Goal: Information Seeking & Learning: Learn about a topic

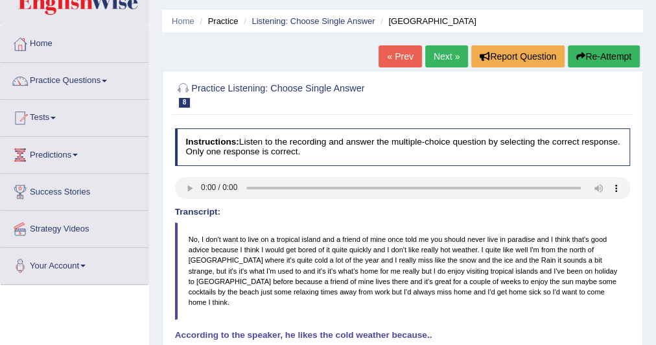
scroll to position [38, 0]
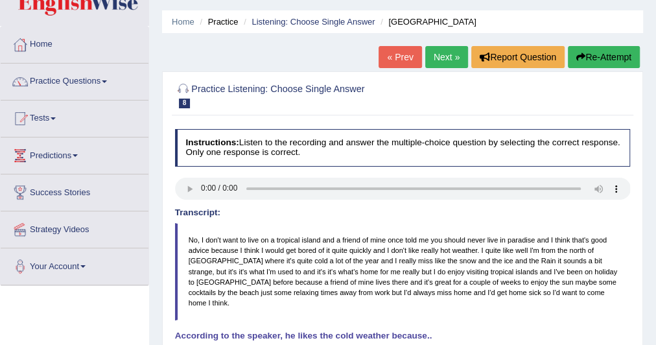
click at [429, 58] on link "Next »" at bounding box center [446, 57] width 43 height 22
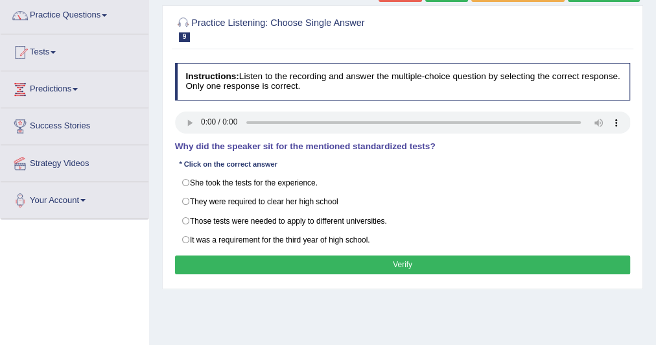
scroll to position [113, 0]
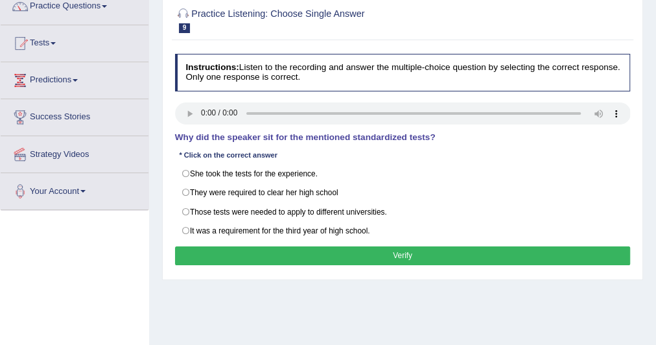
click at [182, 208] on label "Those tests were needed to apply to different universities." at bounding box center [403, 211] width 456 height 19
radio input "true"
click at [209, 250] on button "Verify" at bounding box center [403, 255] width 456 height 19
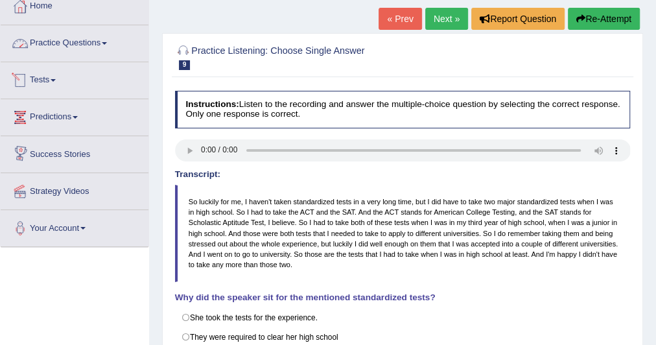
scroll to position [78, 0]
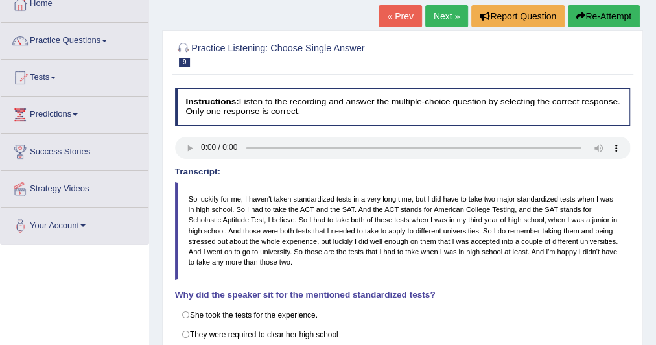
click at [101, 41] on link "Practice Questions" at bounding box center [75, 39] width 148 height 32
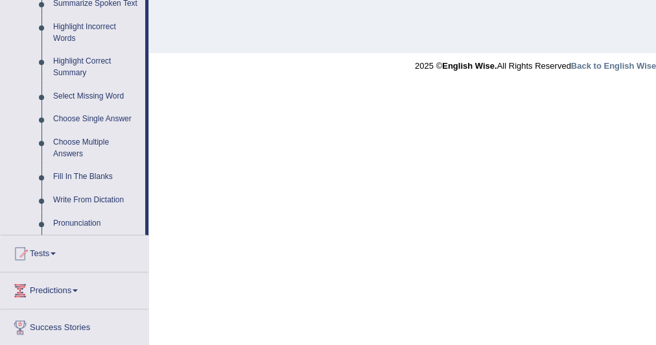
scroll to position [624, 0]
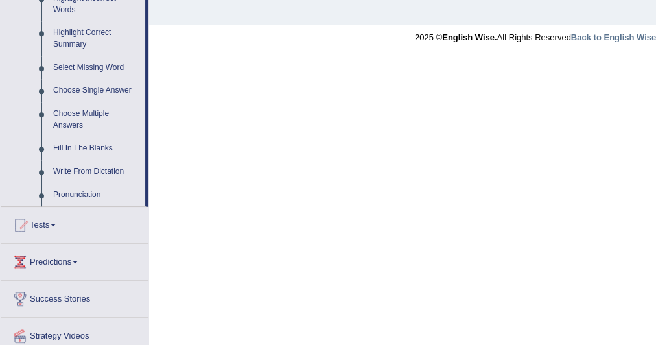
click at [87, 110] on link "Choose Multiple Answers" at bounding box center [96, 119] width 98 height 34
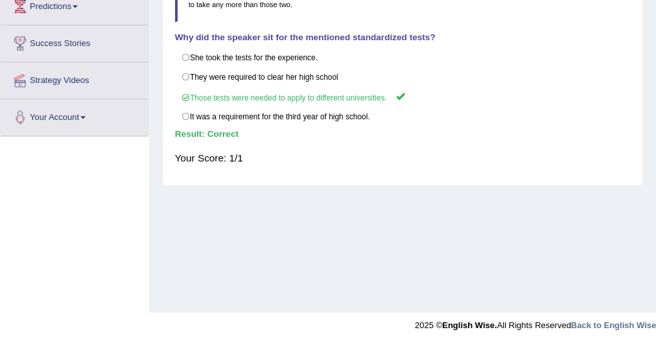
scroll to position [231, 0]
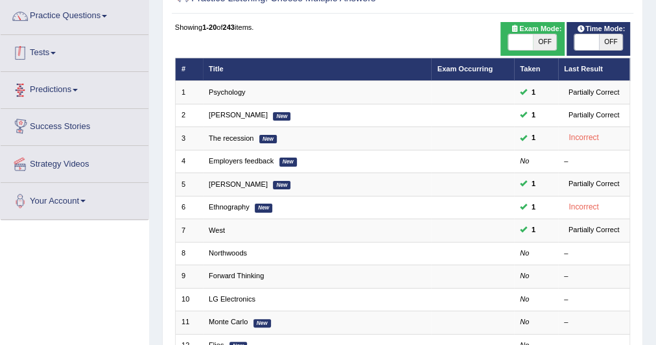
scroll to position [102, 0]
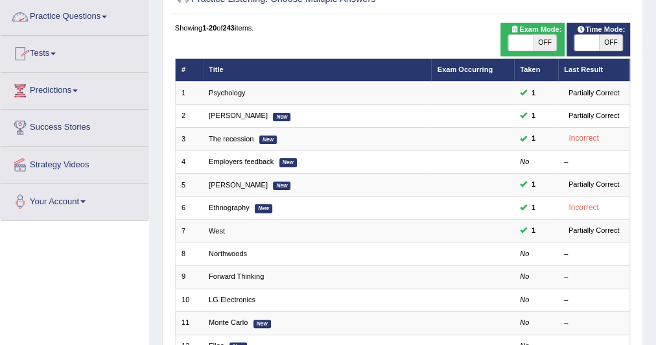
click at [103, 14] on link "Practice Questions" at bounding box center [75, 15] width 148 height 32
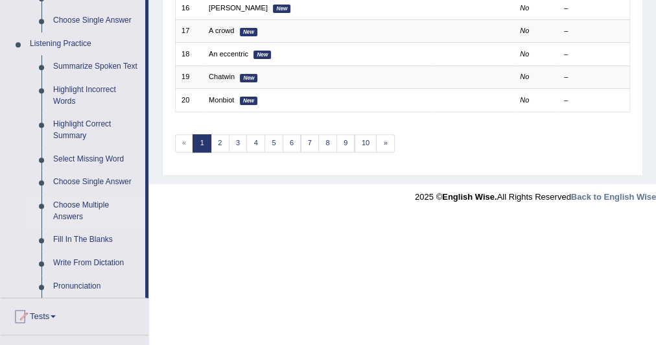
scroll to position [668, 0]
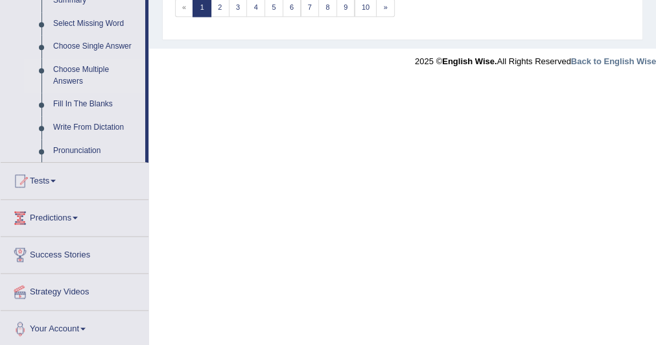
click at [82, 125] on link "Write From Dictation" at bounding box center [96, 127] width 98 height 23
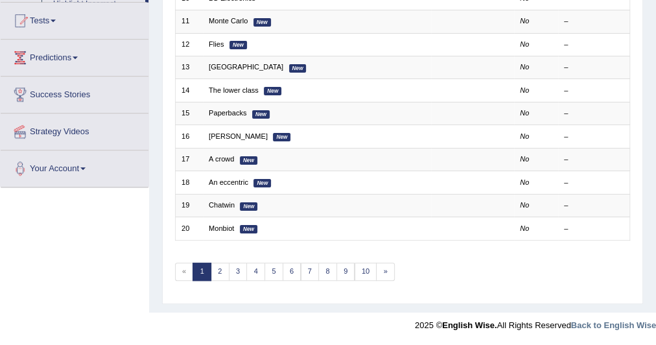
scroll to position [397, 0]
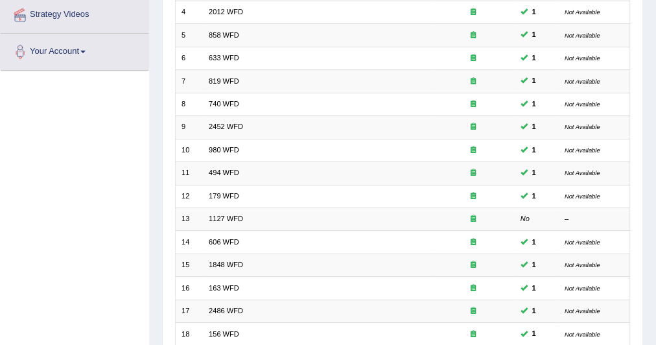
scroll to position [253, 0]
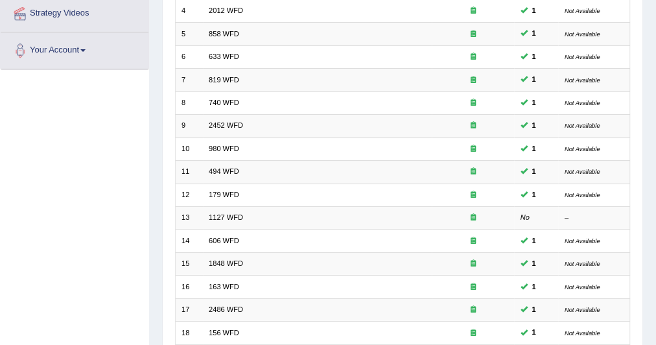
click at [220, 167] on link "494 WFD" at bounding box center [224, 171] width 30 height 8
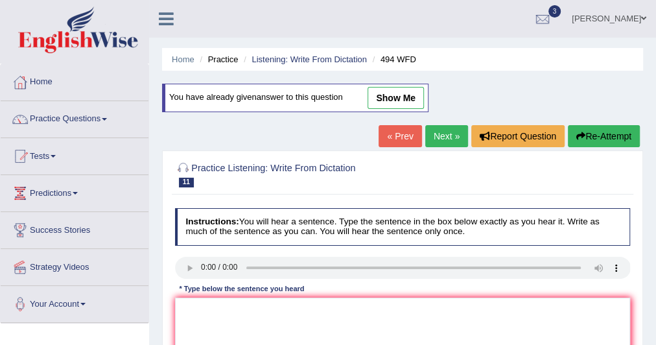
click at [400, 99] on link "show me" at bounding box center [396, 98] width 56 height 22
type textarea "The vocabulary that is peculiar and specific jargon."
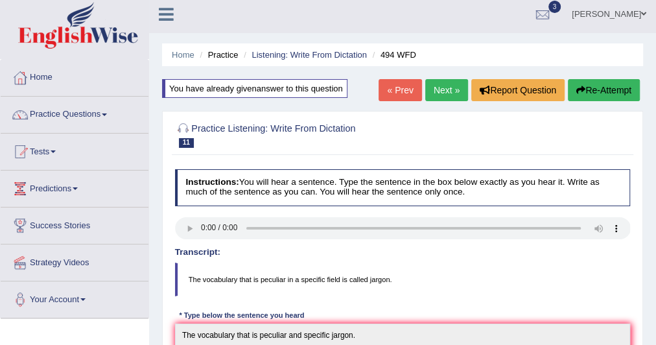
scroll to position [4, 0]
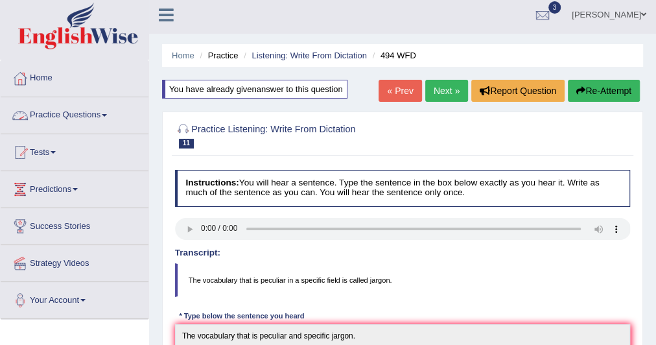
click at [105, 115] on link "Practice Questions" at bounding box center [75, 113] width 148 height 32
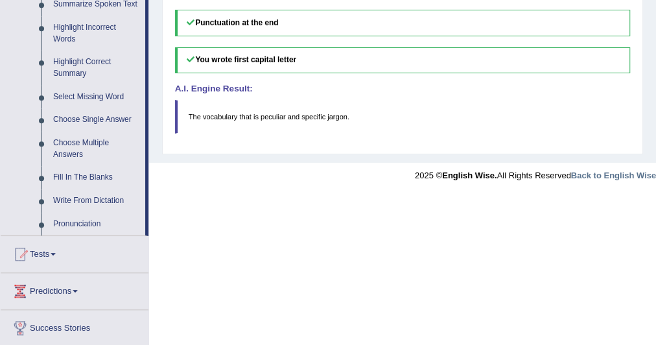
scroll to position [597, 0]
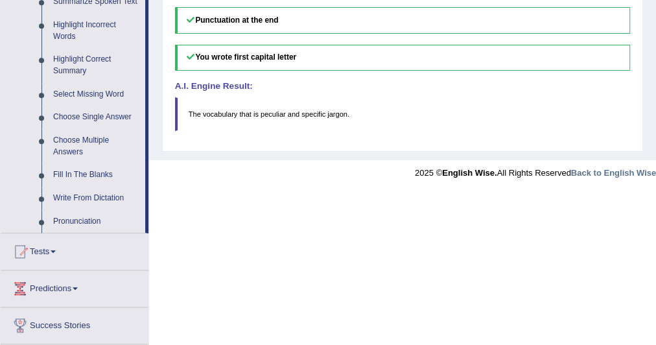
click at [76, 135] on link "Choose Multiple Answers" at bounding box center [96, 146] width 98 height 34
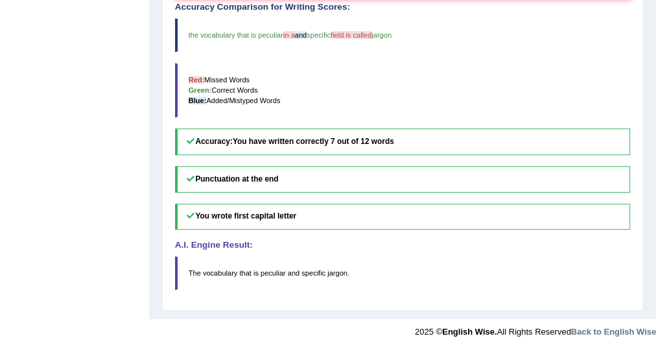
scroll to position [201, 0]
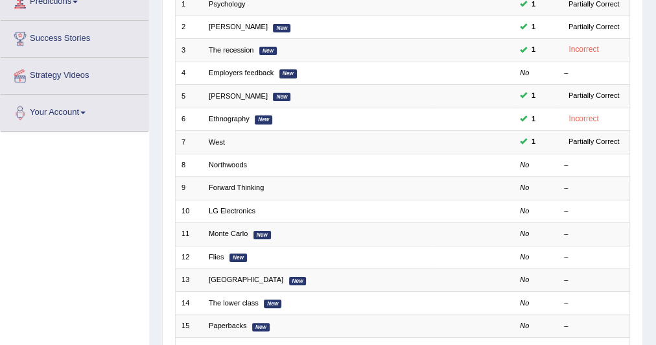
scroll to position [192, 0]
click at [220, 163] on link "Northwoods" at bounding box center [228, 164] width 38 height 8
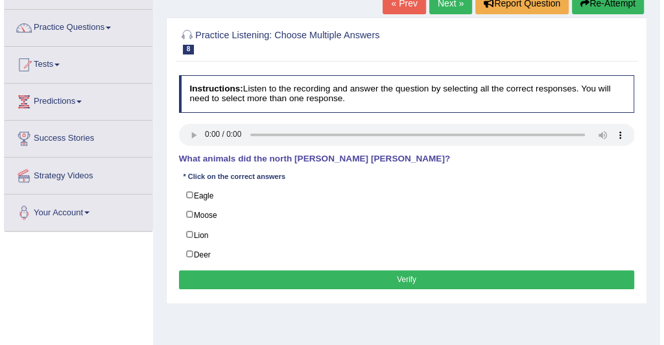
scroll to position [92, 0]
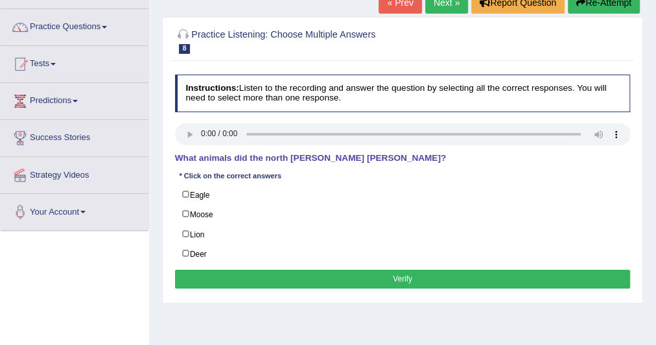
click at [185, 247] on label "Deer" at bounding box center [403, 254] width 456 height 20
checkbox input "true"
click at [185, 206] on label "Moose" at bounding box center [403, 214] width 456 height 20
checkbox input "true"
click at [259, 274] on button "Verify" at bounding box center [403, 279] width 456 height 19
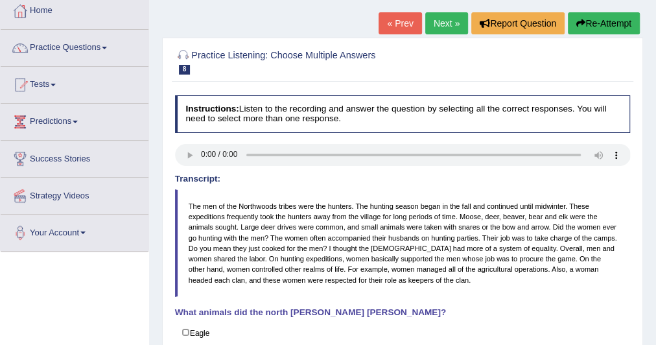
scroll to position [67, 0]
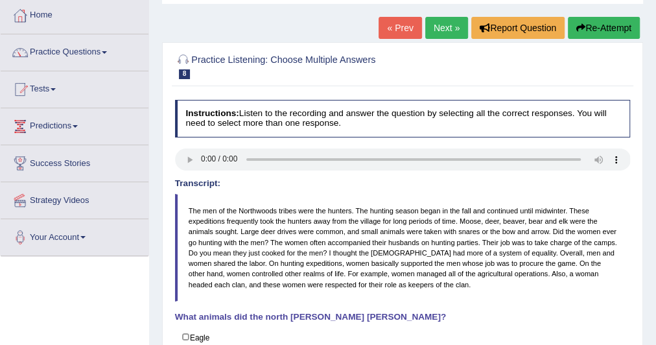
click at [442, 30] on link "Next »" at bounding box center [446, 28] width 43 height 22
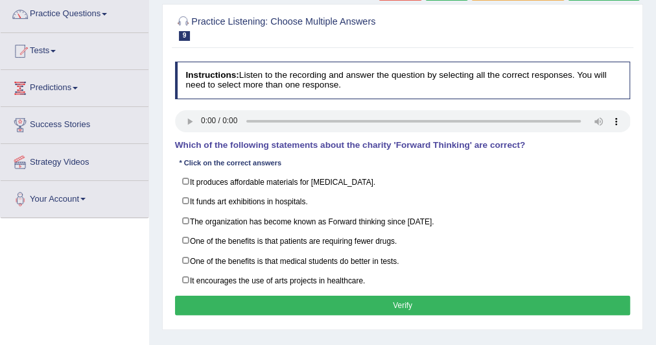
scroll to position [106, 0]
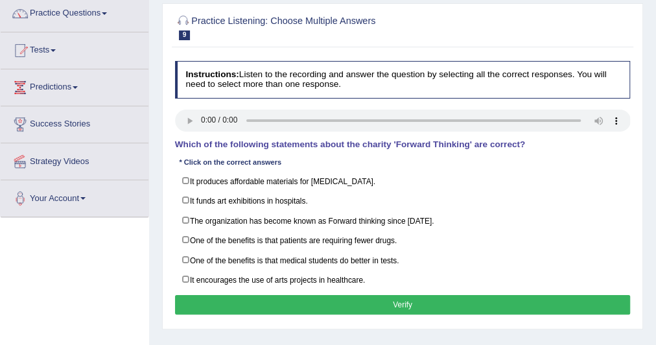
click at [187, 272] on label "It encourages the use of arts projects in healthcare." at bounding box center [403, 280] width 456 height 20
checkbox input "true"
click at [226, 295] on button "Verify" at bounding box center [403, 304] width 456 height 19
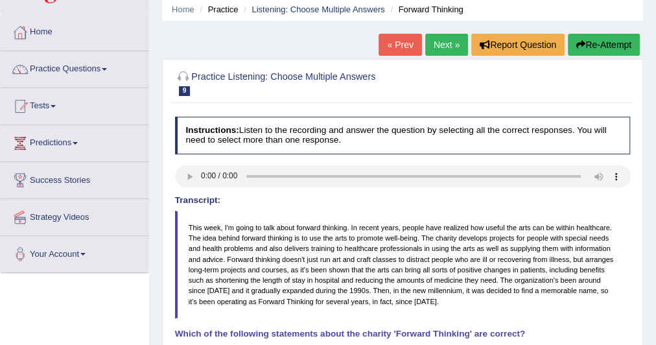
scroll to position [50, 0]
click at [444, 47] on link "Next »" at bounding box center [446, 45] width 43 height 22
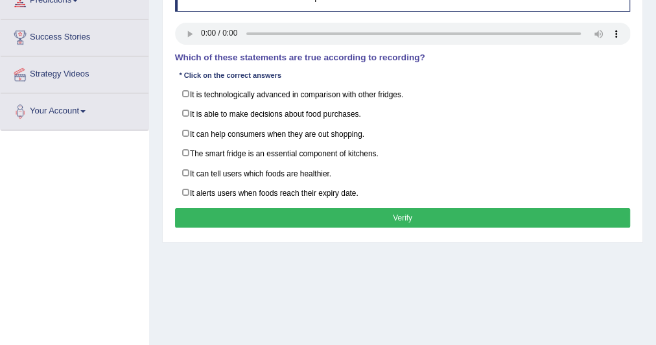
scroll to position [196, 0]
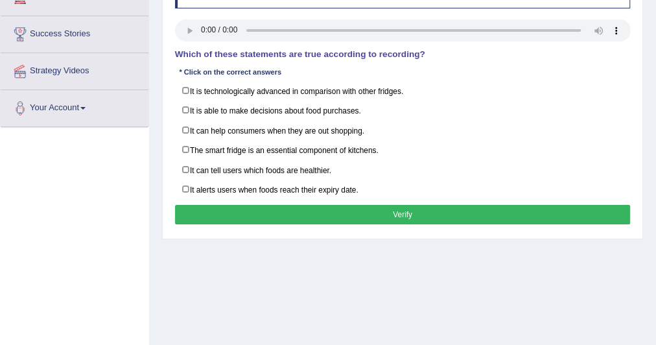
click at [185, 145] on label "The smart fridge is an essential component of kitchens." at bounding box center [403, 150] width 456 height 20
checkbox input "true"
click at [182, 180] on label "It alerts users when foods reach their expiry date." at bounding box center [403, 190] width 456 height 20
checkbox input "true"
click at [229, 205] on button "Verify" at bounding box center [403, 214] width 456 height 19
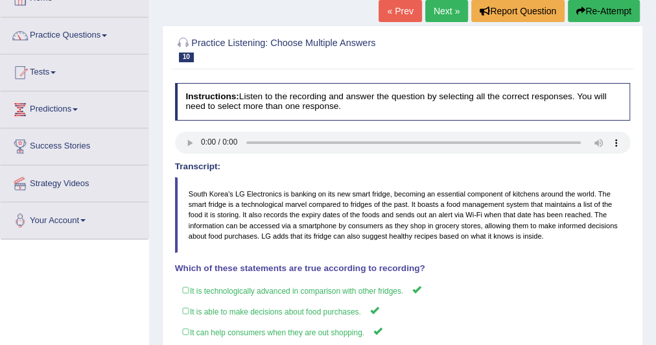
scroll to position [83, 0]
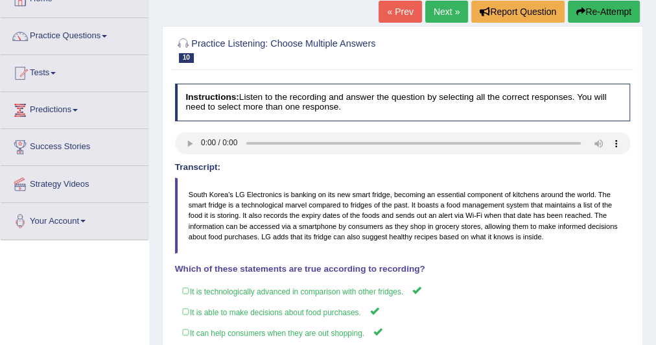
click at [455, 10] on link "Next »" at bounding box center [446, 12] width 43 height 22
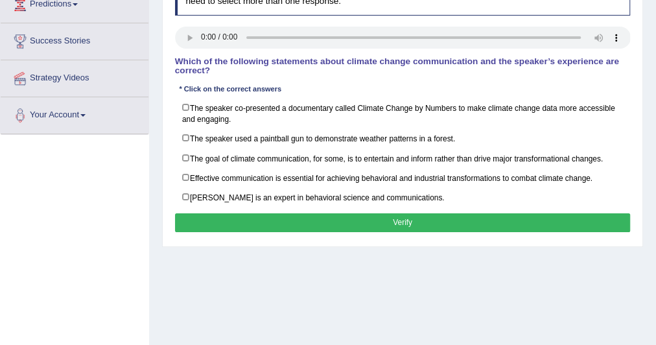
scroll to position [189, 0]
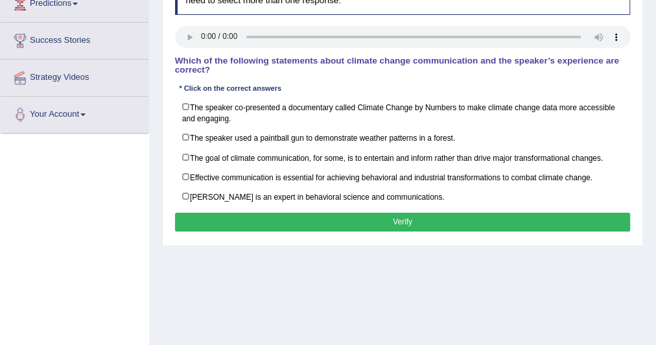
click at [185, 102] on label "The speaker co-presented a documentary called Climate Change by Numbers to make…" at bounding box center [403, 112] width 456 height 31
checkbox input "true"
click at [189, 151] on label "The goal of climate communication, for some, is to entertain and inform rather …" at bounding box center [403, 158] width 456 height 20
checkbox input "true"
click at [239, 213] on button "Verify" at bounding box center [403, 222] width 456 height 19
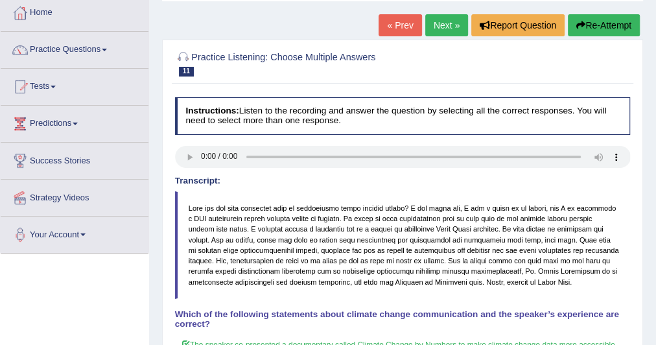
scroll to position [68, 0]
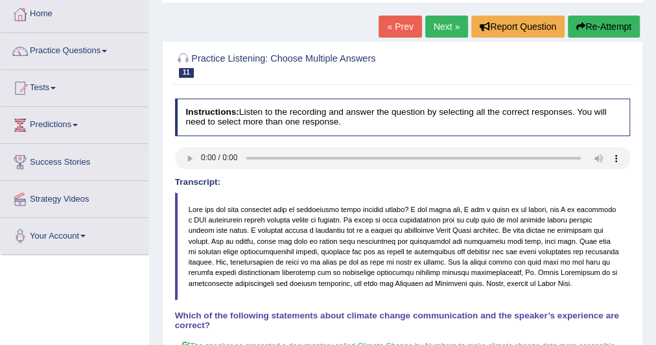
click at [442, 23] on link "Next »" at bounding box center [446, 27] width 43 height 22
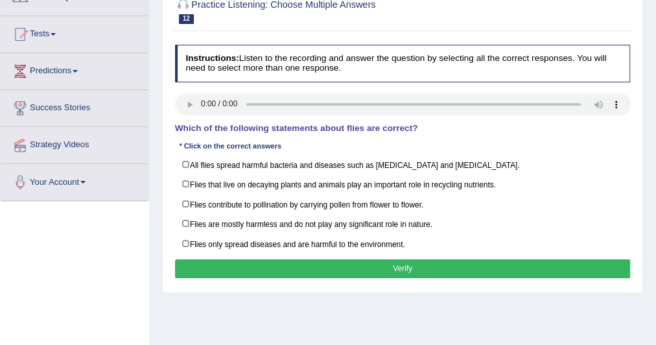
click at [185, 163] on label "All flies spread harmful bacteria and diseases such as [MEDICAL_DATA] and [MEDI…" at bounding box center [403, 165] width 456 height 20
checkbox input "true"
click at [183, 200] on label "Flies contribute to pollination by carrying pollen from flower to flower." at bounding box center [403, 204] width 456 height 20
checkbox input "true"
click at [224, 263] on button "Verify" at bounding box center [403, 268] width 456 height 19
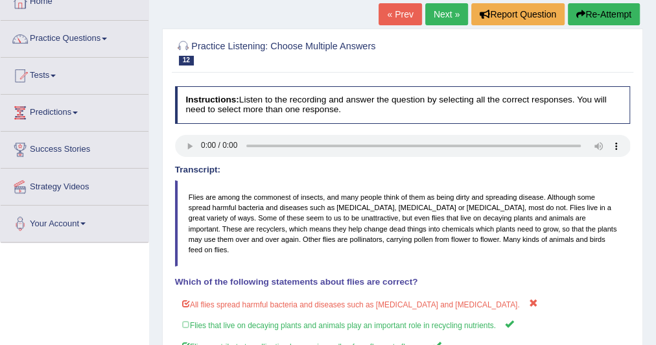
scroll to position [53, 0]
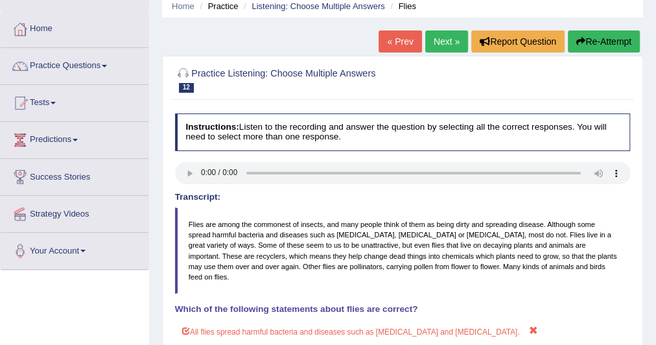
click at [434, 41] on link "Next »" at bounding box center [446, 41] width 43 height 22
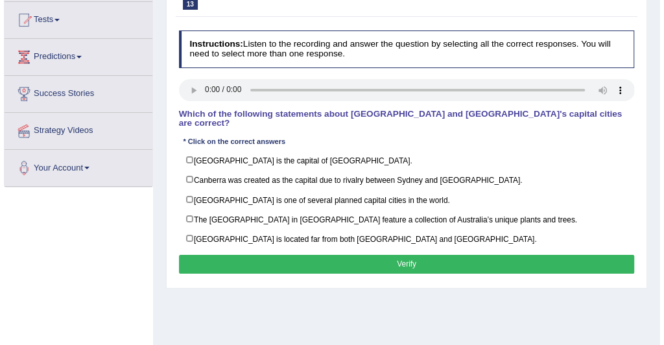
scroll to position [137, 0]
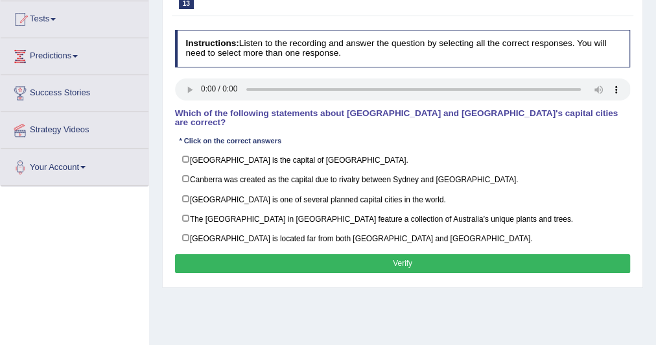
click at [185, 169] on label "Canberra was created as the capital due to rivalry between Sydney and Melbourne." at bounding box center [403, 179] width 456 height 20
checkbox input "true"
click at [215, 254] on button "Verify" at bounding box center [403, 263] width 456 height 19
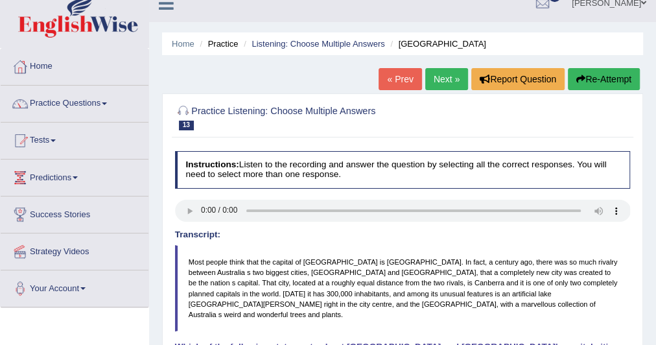
scroll to position [0, 0]
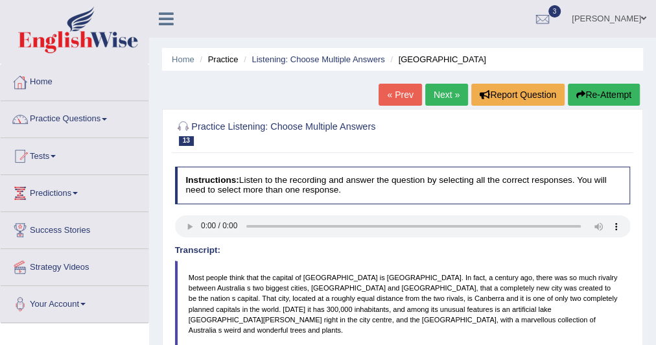
click at [46, 84] on link "Home" at bounding box center [75, 80] width 148 height 32
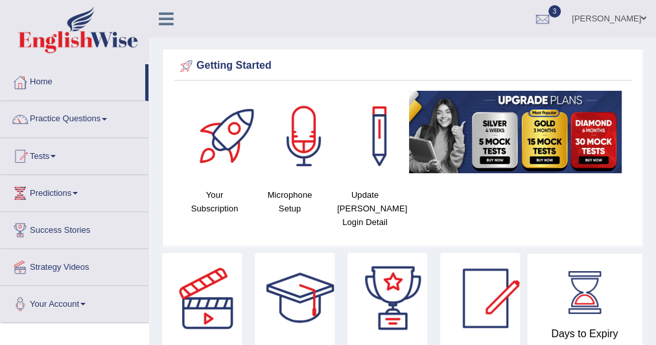
click at [60, 118] on link "Practice Questions" at bounding box center [75, 117] width 148 height 32
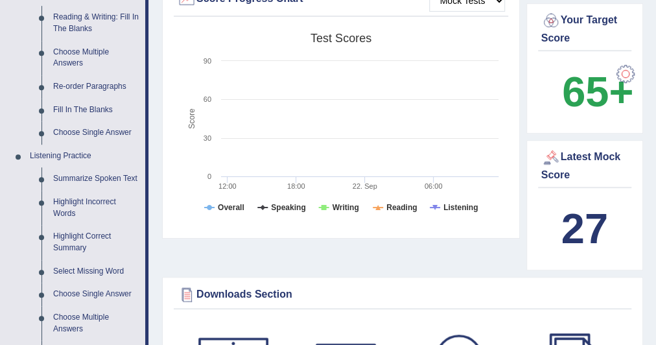
scroll to position [421, 0]
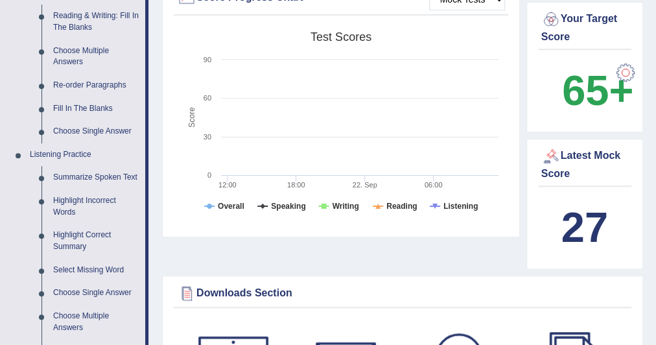
click at [100, 229] on link "Highlight Correct Summary" at bounding box center [96, 241] width 98 height 34
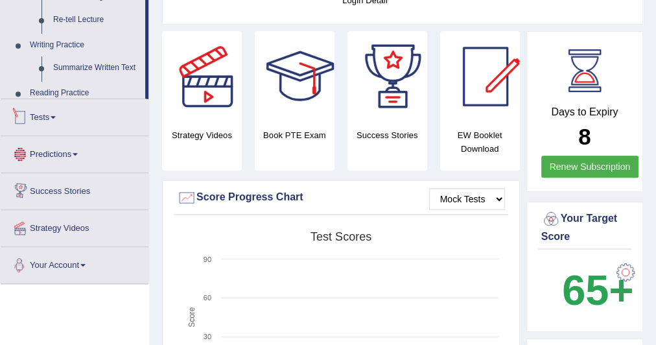
scroll to position [370, 0]
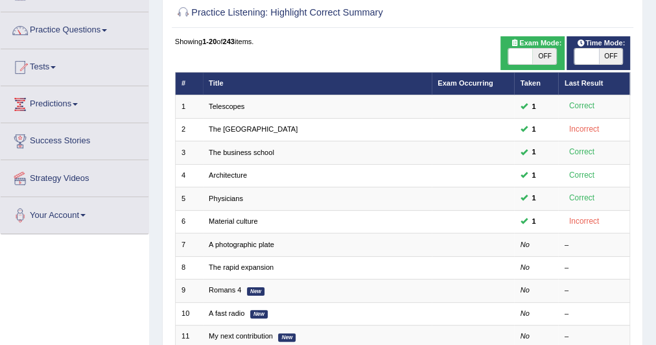
click at [229, 241] on link "A photographic plate" at bounding box center [241, 245] width 65 height 8
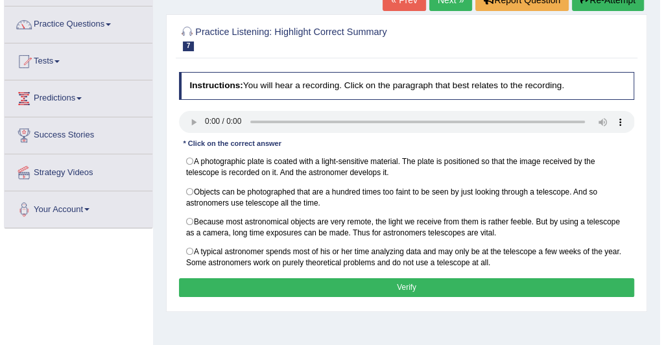
scroll to position [95, 0]
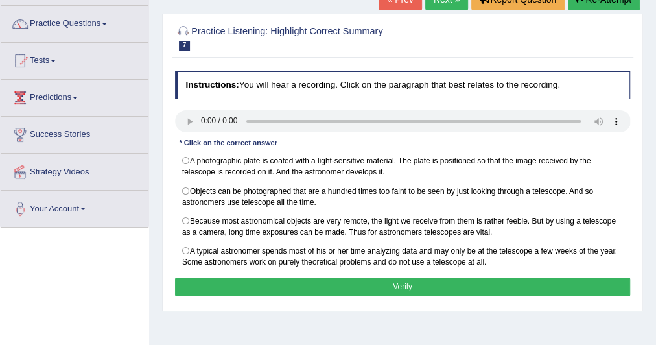
click at [182, 246] on label "A typical astronomer spends most of his or her time analyzing data and may only…" at bounding box center [403, 256] width 456 height 30
radio input "true"
click at [209, 277] on button "Verify" at bounding box center [403, 286] width 456 height 19
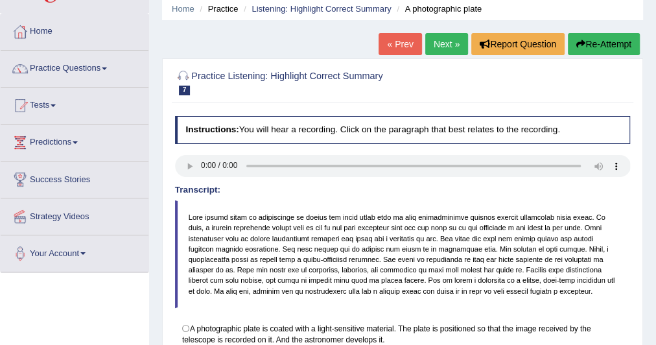
scroll to position [47, 0]
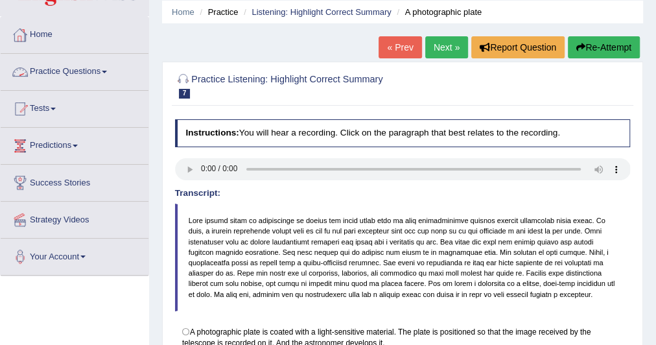
click at [47, 29] on link "Home" at bounding box center [75, 33] width 148 height 32
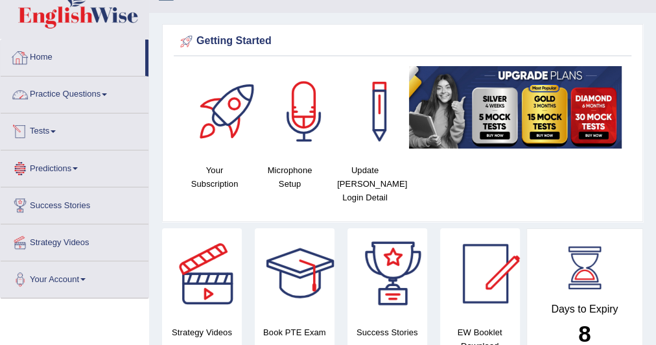
scroll to position [24, 0]
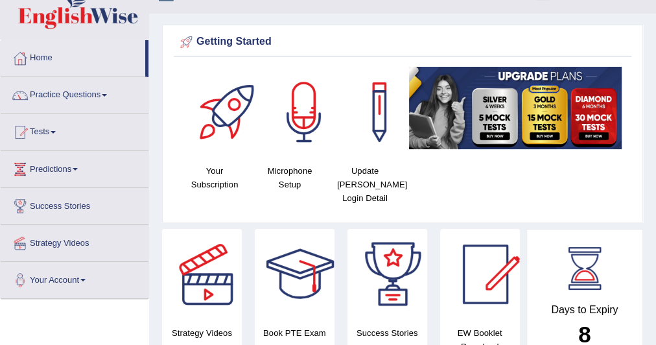
click at [58, 129] on link "Tests" at bounding box center [75, 130] width 148 height 32
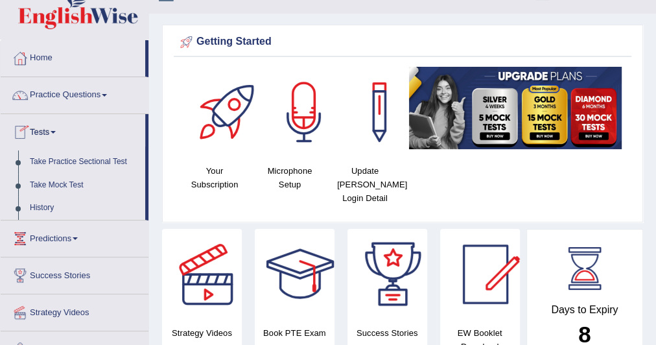
click at [78, 156] on link "Take Practice Sectional Test" at bounding box center [84, 161] width 121 height 23
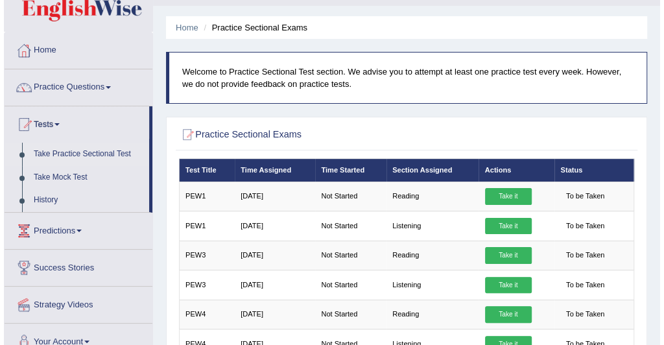
scroll to position [75, 0]
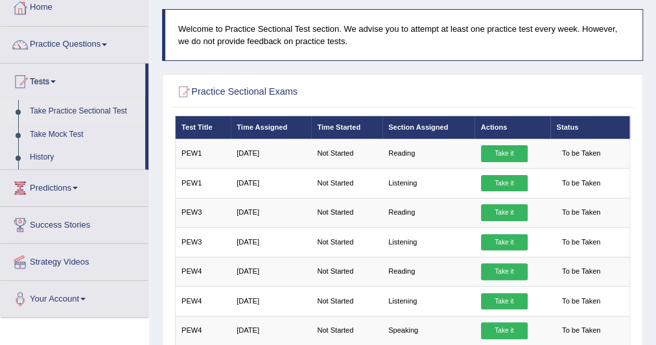
click at [496, 179] on link "Take it" at bounding box center [504, 183] width 47 height 17
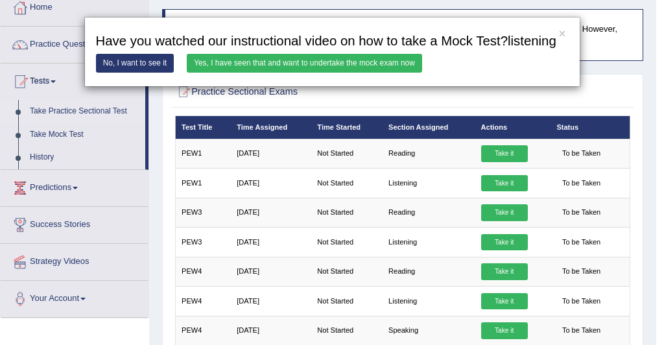
click at [365, 60] on link "Yes, I have seen that and want to undertake the mock exam now" at bounding box center [304, 63] width 235 height 19
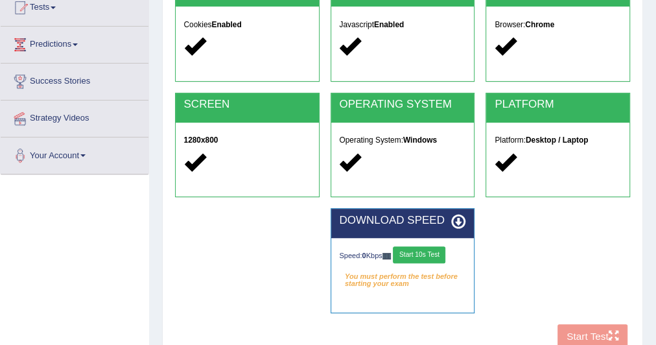
scroll to position [224, 0]
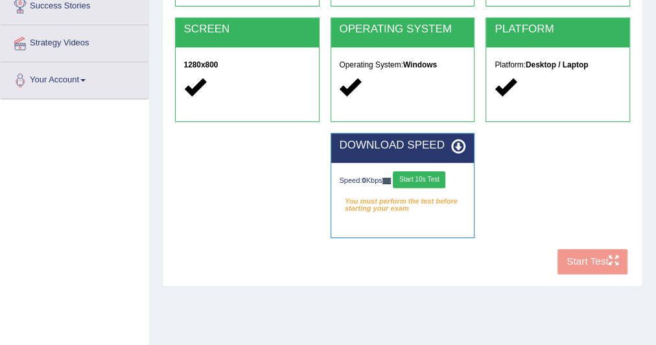
click at [423, 176] on button "Start 10s Test" at bounding box center [419, 179] width 53 height 17
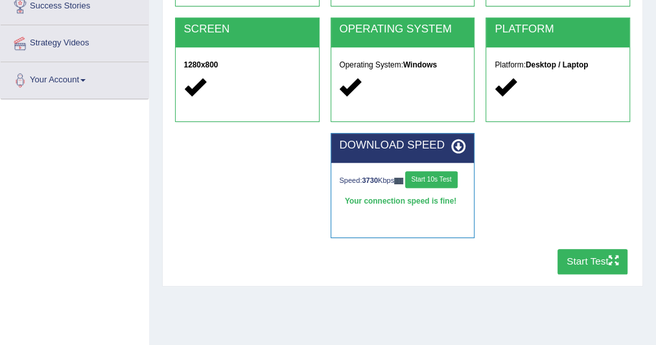
click at [569, 259] on button "Start Test" at bounding box center [593, 261] width 71 height 25
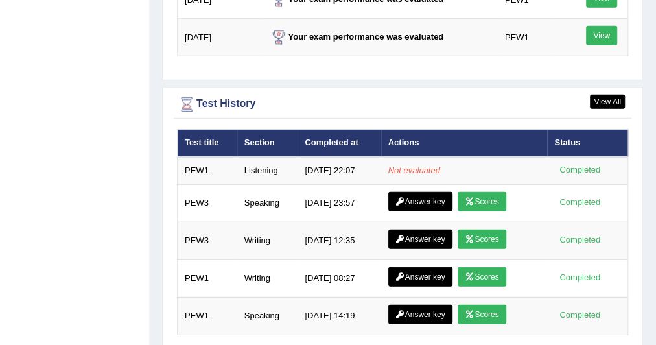
scroll to position [1757, 0]
